Goal: Find specific page/section: Find specific page/section

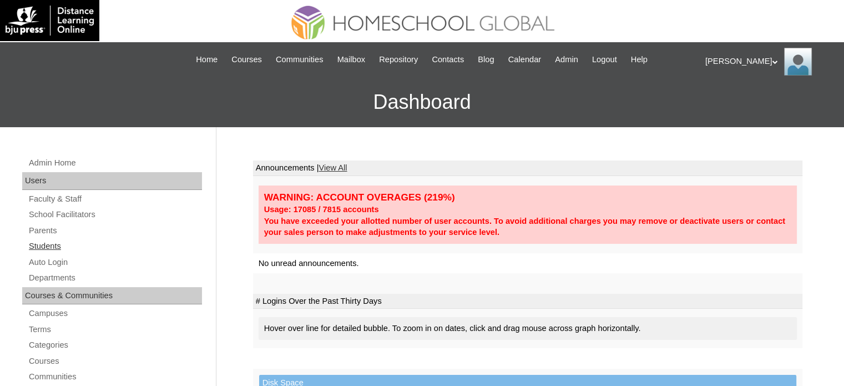
click at [54, 247] on link "Students" at bounding box center [115, 246] width 174 height 14
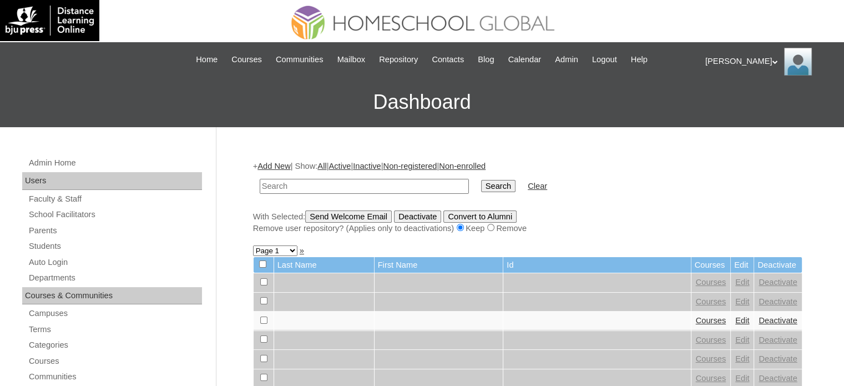
paste input "MHS0493-TECHPH2021"
type input "MHS0493-TECHPH2021"
click at [481, 185] on input "Search" at bounding box center [498, 186] width 34 height 12
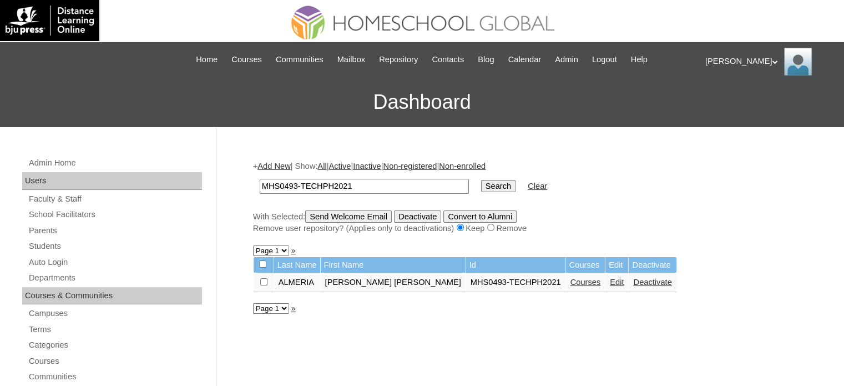
click at [570, 284] on link "Courses" at bounding box center [585, 281] width 31 height 9
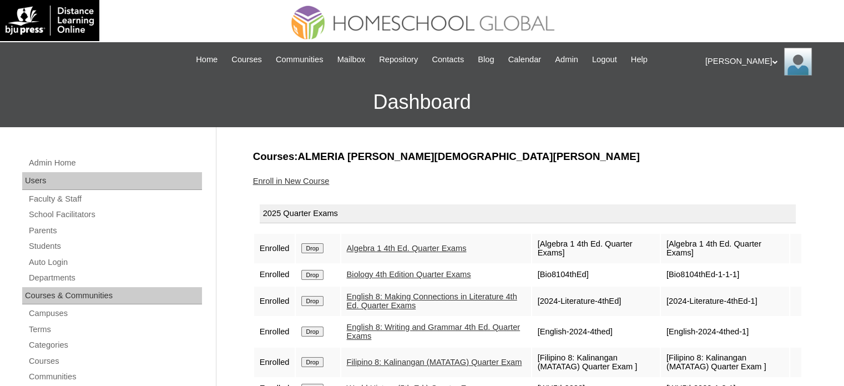
drag, startPoint x: 608, startPoint y: 57, endPoint x: 478, endPoint y: 22, distance: 133.9
click at [608, 57] on span "Logout" at bounding box center [604, 59] width 25 height 13
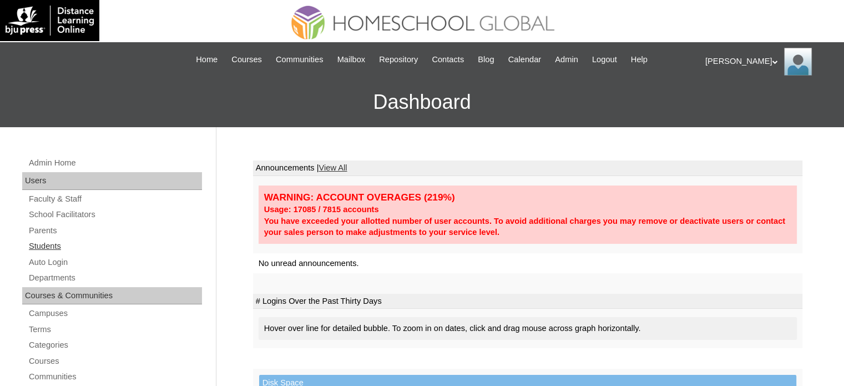
click at [54, 247] on link "Students" at bounding box center [115, 246] width 174 height 14
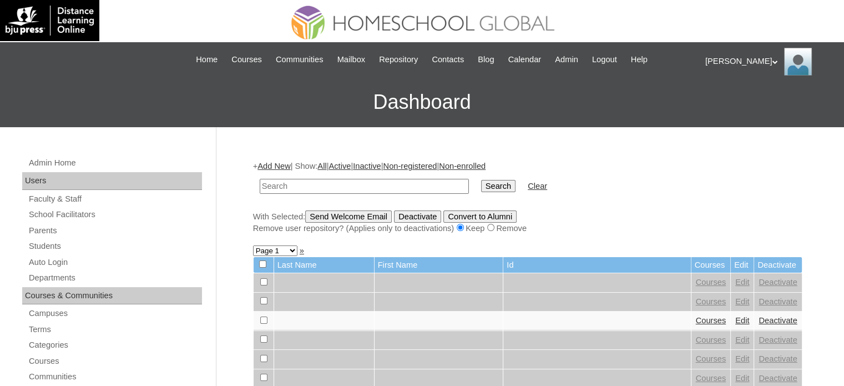
paste input "MHS00333-TECHPH2025"
type input "MHS00333-TECHPH2025"
click at [481, 183] on input "Search" at bounding box center [498, 186] width 34 height 12
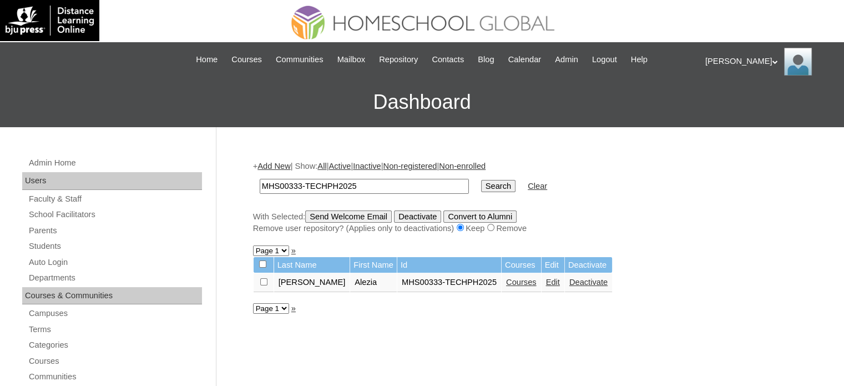
click at [506, 280] on link "Courses" at bounding box center [521, 281] width 31 height 9
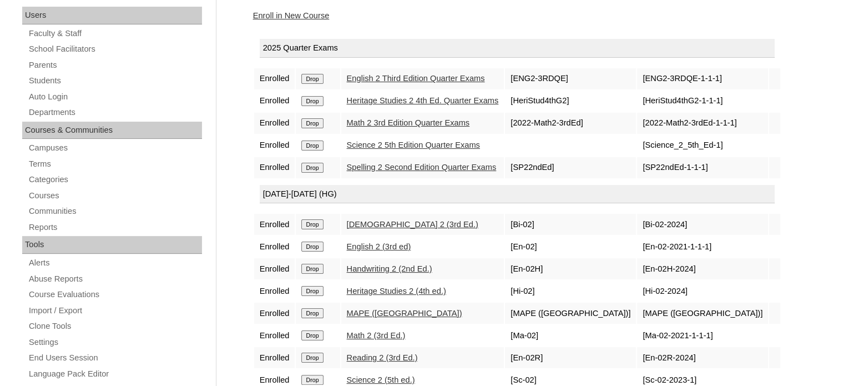
scroll to position [296, 0]
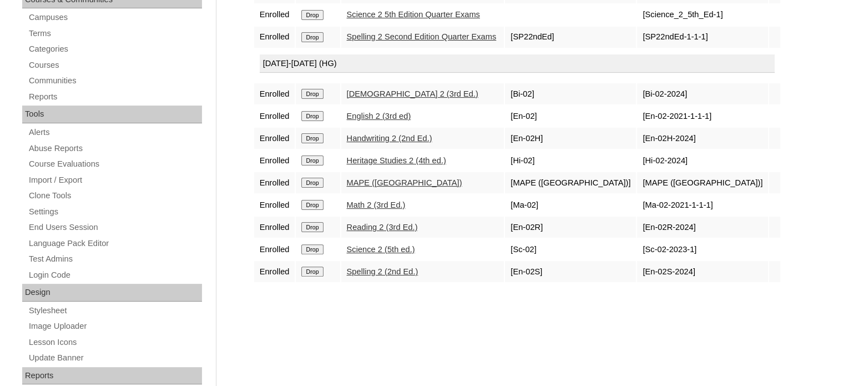
click at [812, 226] on div "Admin Home Users Faculty & Staff School Facilitators Parents Students Auto Logi…" at bounding box center [422, 213] width 844 height 765
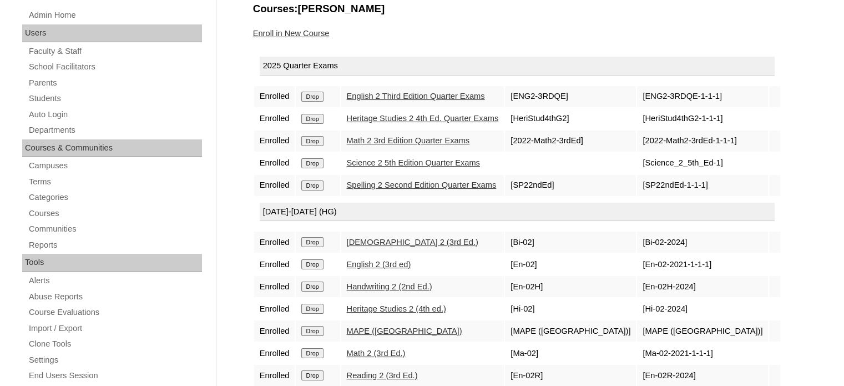
scroll to position [0, 0]
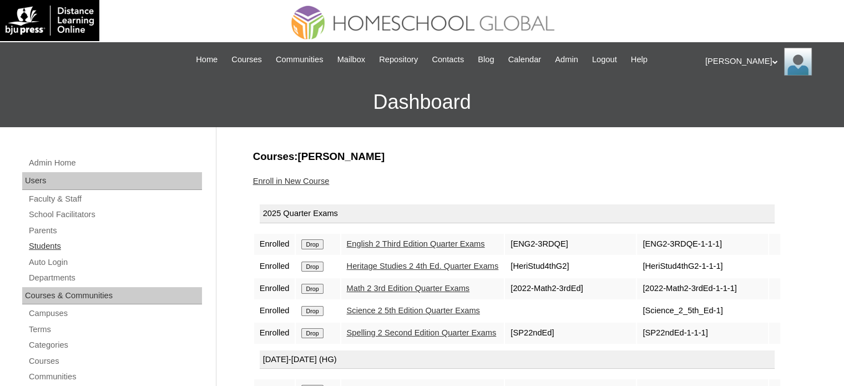
click at [47, 243] on link "Students" at bounding box center [115, 246] width 174 height 14
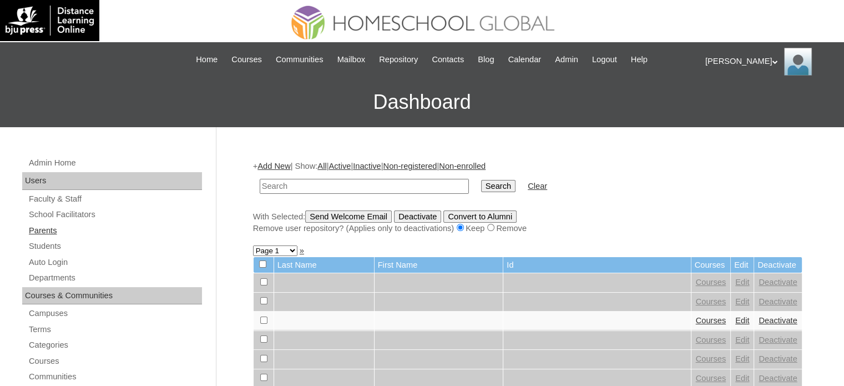
click at [52, 236] on link "Parents" at bounding box center [115, 231] width 174 height 14
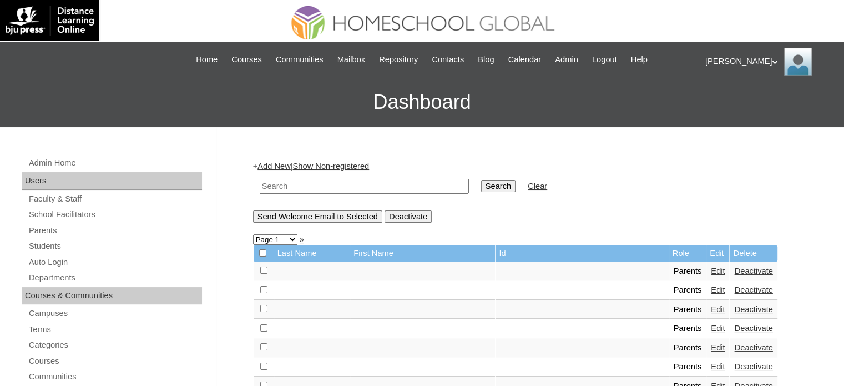
click at [393, 188] on input "text" at bounding box center [364, 186] width 209 height 15
paste input "MHP0228-TECHPH2025"
type input "MHP0228-TECHPH2025"
click at [481, 188] on input "Search" at bounding box center [498, 186] width 34 height 12
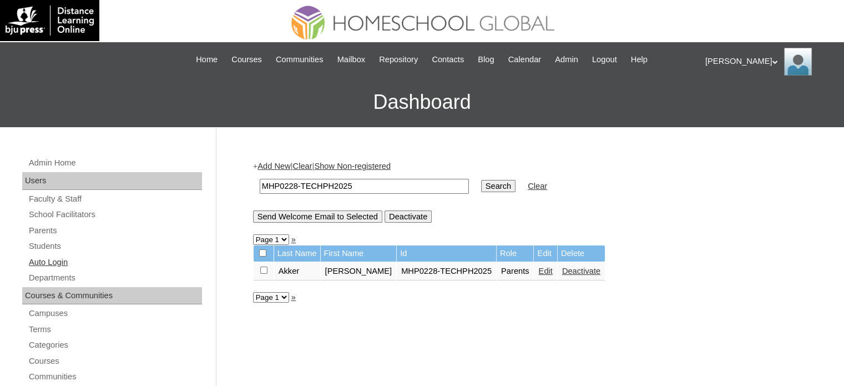
click at [53, 261] on link "Auto Login" at bounding box center [115, 262] width 174 height 14
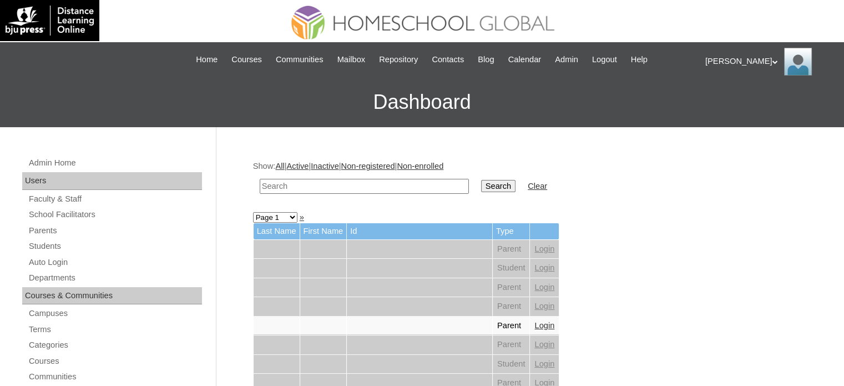
click at [330, 188] on input "text" at bounding box center [364, 186] width 209 height 15
paste input "MHP0228-TECHPH2025"
type input "MHP0228-TECHPH2025"
click at [481, 184] on input "Search" at bounding box center [498, 186] width 34 height 12
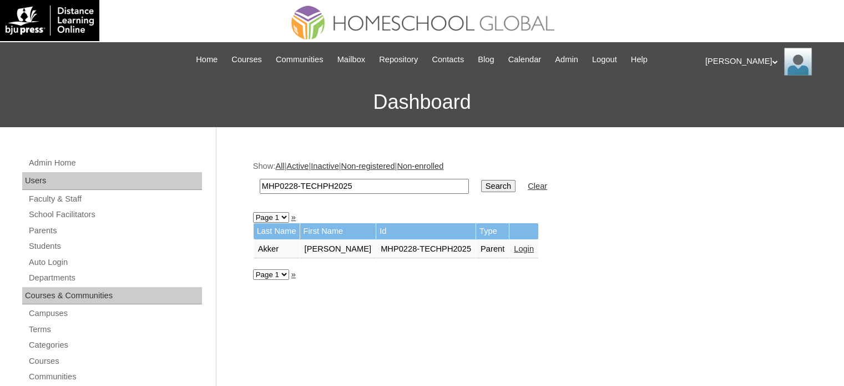
click at [514, 250] on link "Login" at bounding box center [524, 248] width 20 height 9
